Goal: Check status: Check status

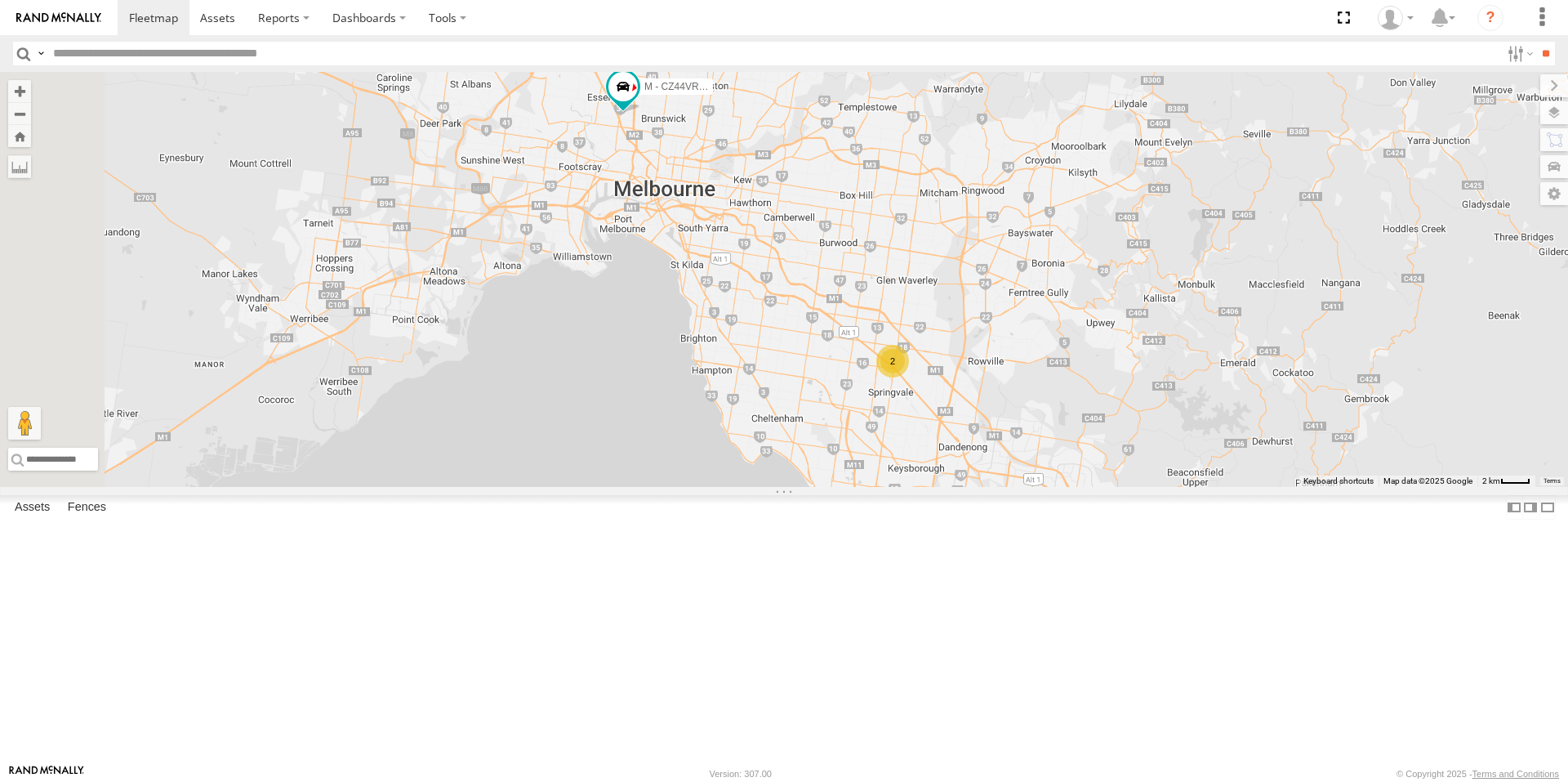
drag, startPoint x: 1081, startPoint y: 650, endPoint x: 1124, endPoint y: 516, distance: 140.7
click at [1124, 487] on div "B - DG93WL - [PERSON_NAME] M - EVN23K - [PERSON_NAME] M - 2BS7HU - [PERSON_NAME…" at bounding box center [784, 279] width 1568 height 415
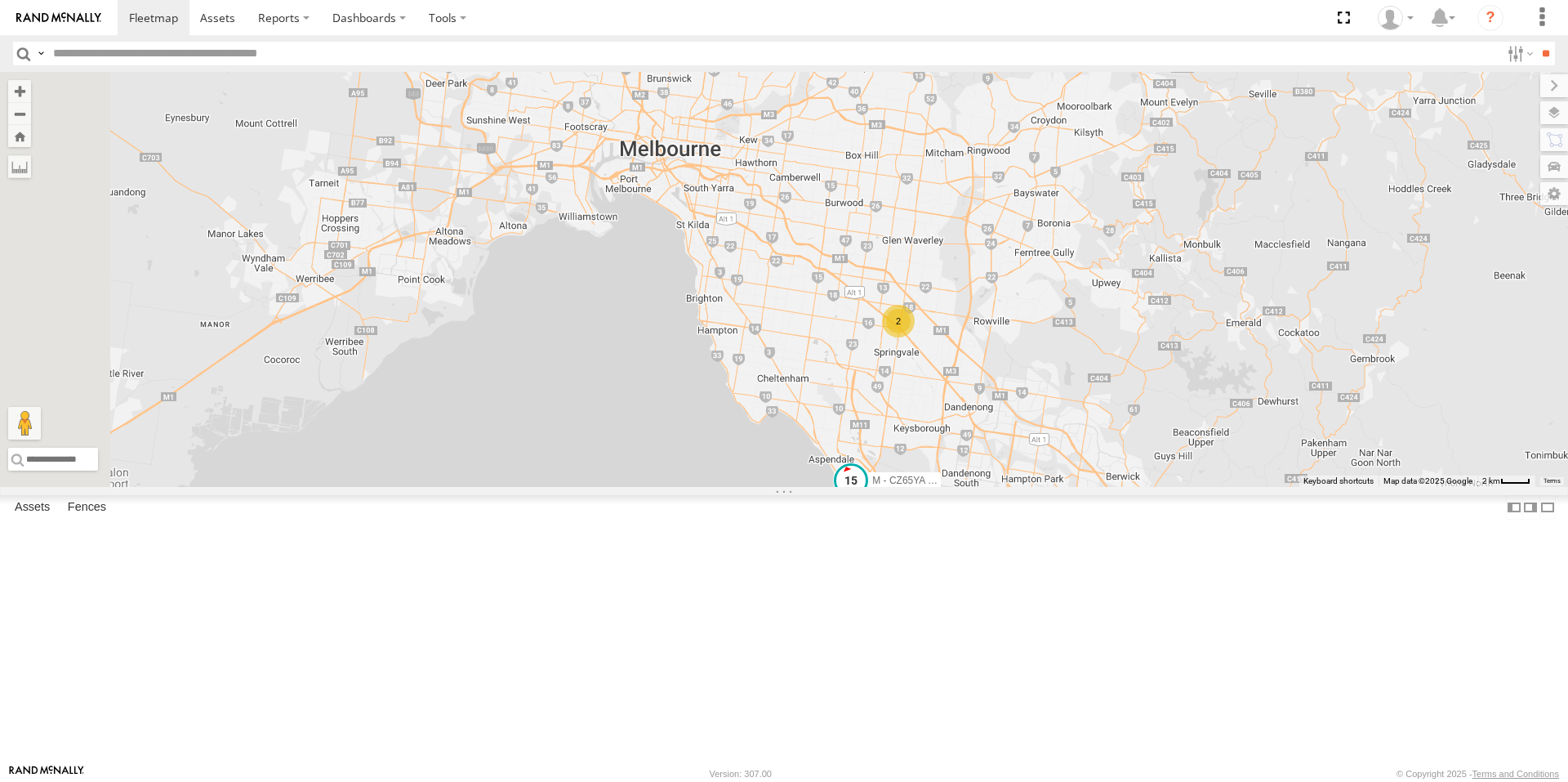
click at [865, 495] on span at bounding box center [850, 480] width 30 height 30
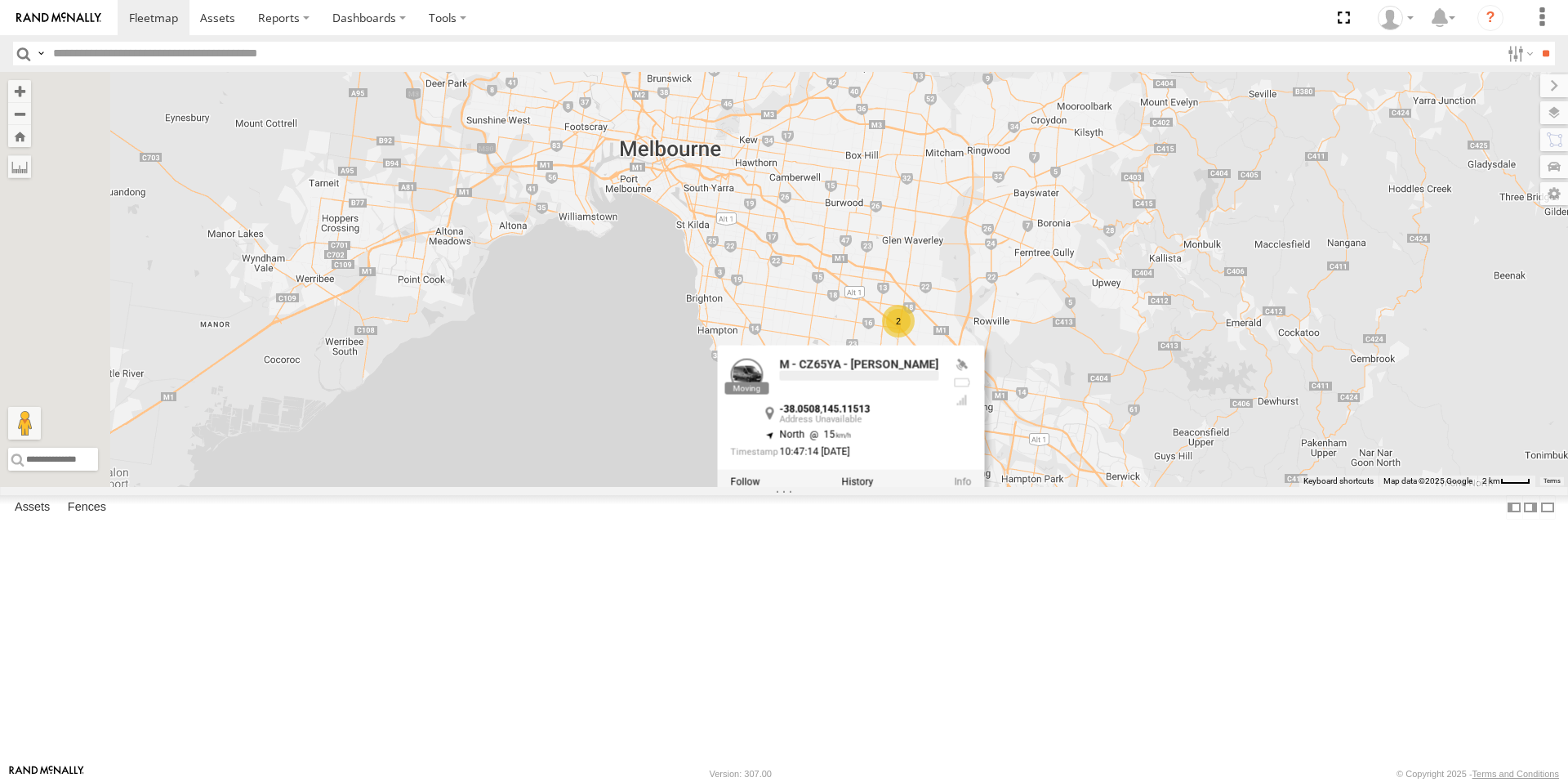
click at [971, 487] on div "B - DG93WL - [PERSON_NAME] M - EVN23K - [PERSON_NAME] M - 2BS7HU - [PERSON_NAME…" at bounding box center [784, 279] width 1568 height 415
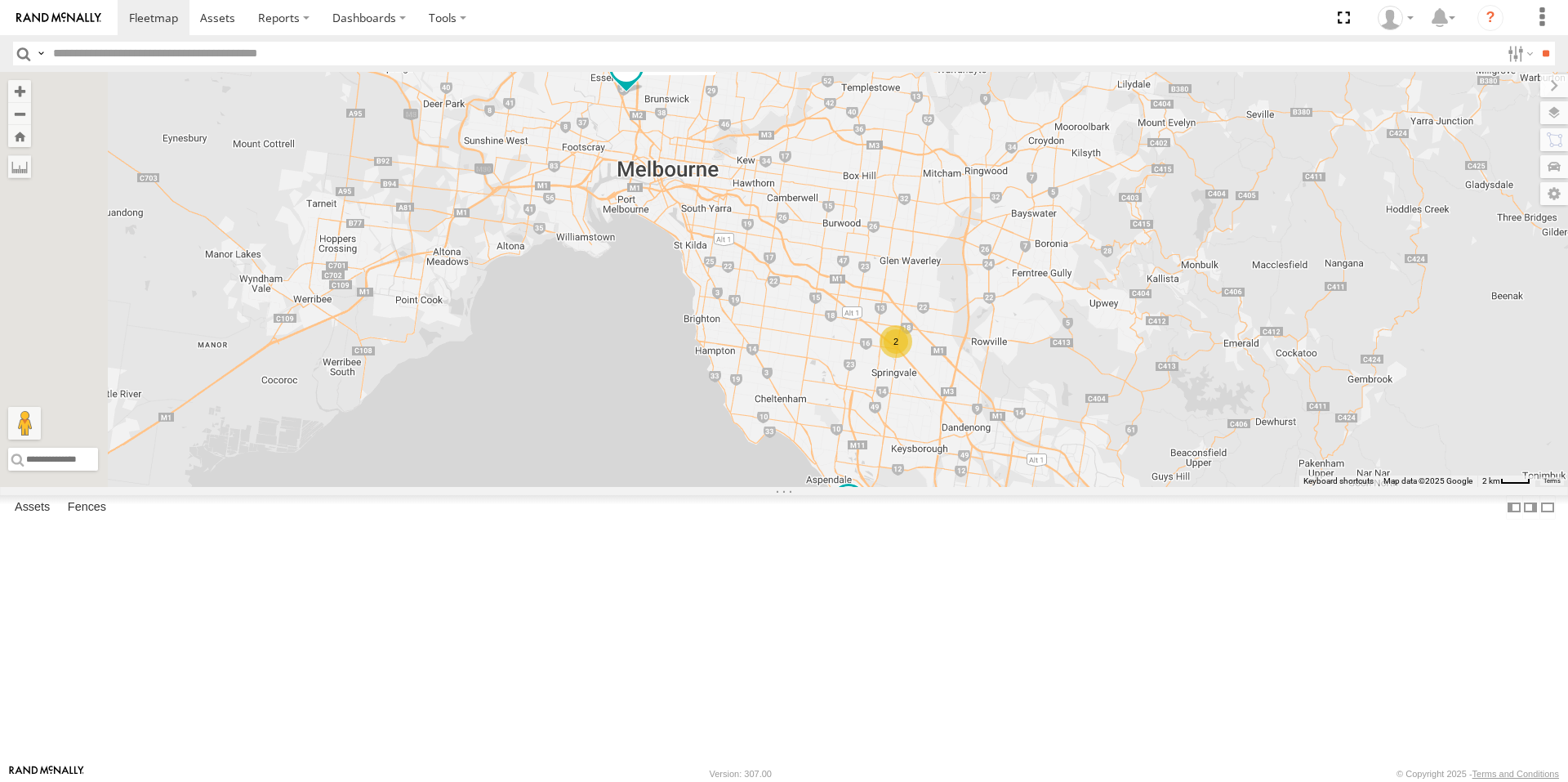
drag, startPoint x: 1073, startPoint y: 376, endPoint x: 1062, endPoint y: 422, distance: 47.3
click at [1062, 422] on div "B - DG93WL - [PERSON_NAME] M - EVN23K - [PERSON_NAME] M - 2BS7HU - [PERSON_NAME…" at bounding box center [784, 279] width 1568 height 415
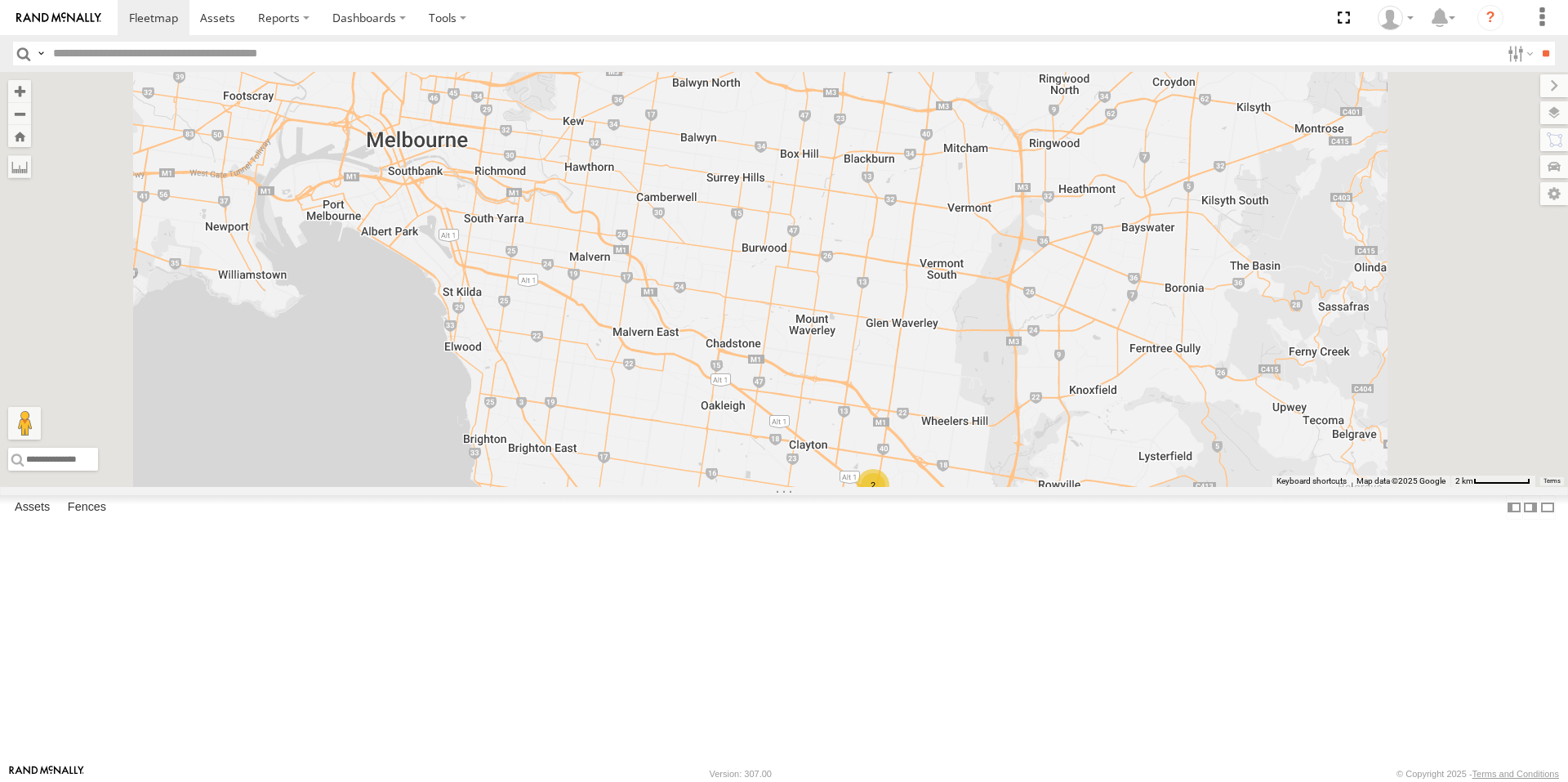
drag, startPoint x: 1038, startPoint y: 419, endPoint x: 952, endPoint y: 389, distance: 91.1
click at [952, 389] on div "B - DG93WL - [PERSON_NAME] M - EVN23K - [PERSON_NAME] M - 2BS7HU - [PERSON_NAME…" at bounding box center [784, 279] width 1568 height 415
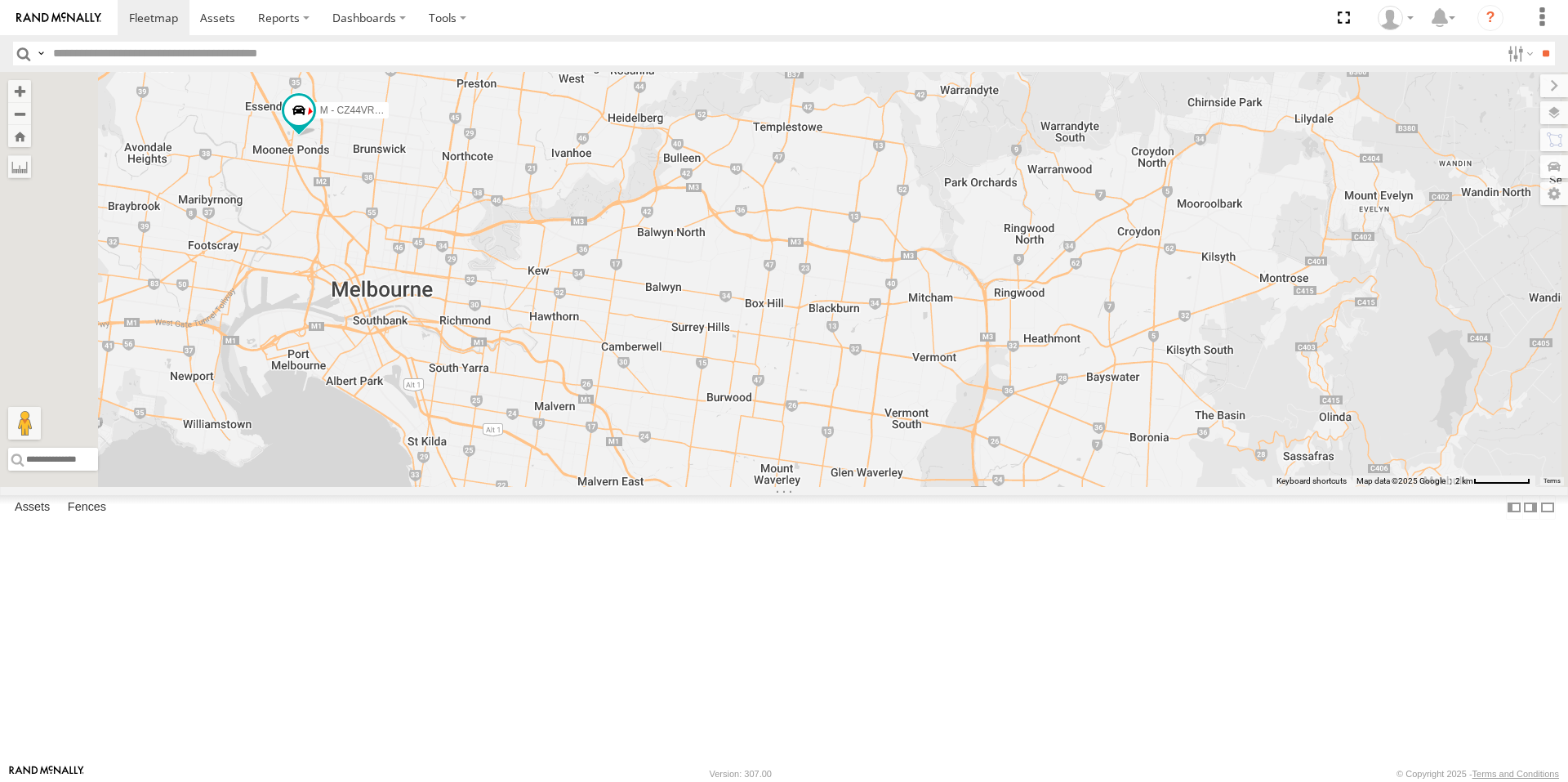
drag, startPoint x: 991, startPoint y: 347, endPoint x: 759, endPoint y: 414, distance: 241.5
click at [1036, 487] on div "B - DG93WL - [PERSON_NAME] M - EVN23K - [PERSON_NAME] M - 2BS7HU - [PERSON_NAME…" at bounding box center [784, 279] width 1568 height 415
click at [315, 136] on span at bounding box center [297, 114] width 36 height 44
click at [585, 360] on div "B - DG93WL - [PERSON_NAME] M - EVN23K - [PERSON_NAME] M - 2BS7HU - [PERSON_NAME…" at bounding box center [784, 279] width 1568 height 415
